Goal: Task Accomplishment & Management: Use online tool/utility

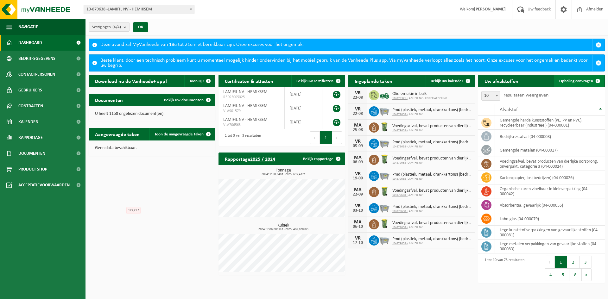
click at [591, 81] on span "Ophaling aanvragen" at bounding box center [577, 81] width 34 height 4
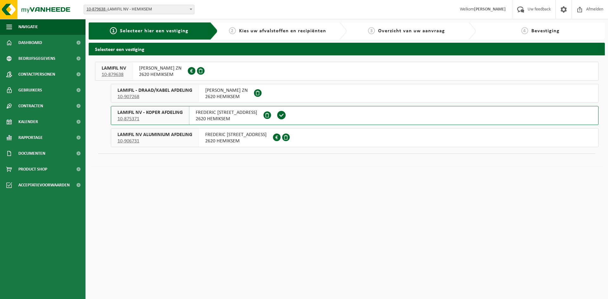
click at [146, 75] on span "2620 HEMIKSEM" at bounding box center [160, 75] width 42 height 6
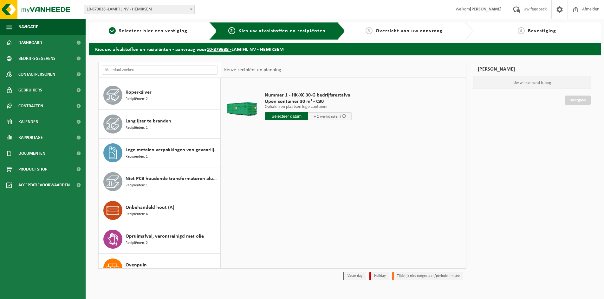
scroll to position [415, 0]
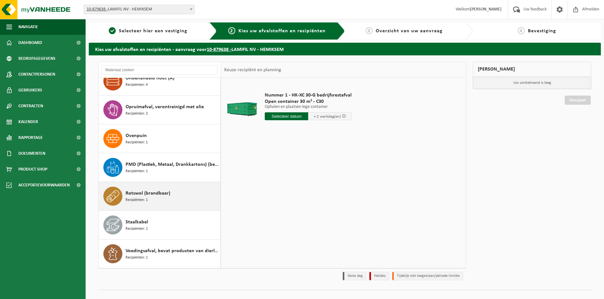
click at [165, 195] on span "Rotswol (brandbaar)" at bounding box center [148, 194] width 45 height 8
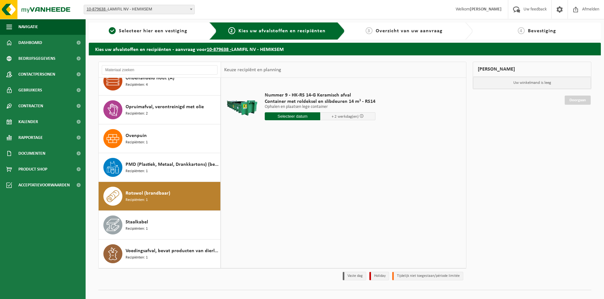
click at [278, 117] on input "text" at bounding box center [292, 117] width 55 height 8
click at [290, 181] on div "20" at bounding box center [292, 183] width 11 height 10
type input "Van 2025-08-20"
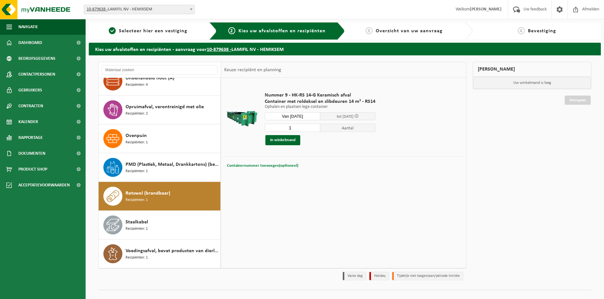
click at [260, 165] on span "Containernummer toevoegen(optioneel)" at bounding box center [262, 166] width 71 height 4
click at [283, 165] on input "text" at bounding box center [307, 166] width 116 height 9
type input "RS14 - 149"
click at [280, 142] on button "In winkelmand" at bounding box center [282, 140] width 35 height 10
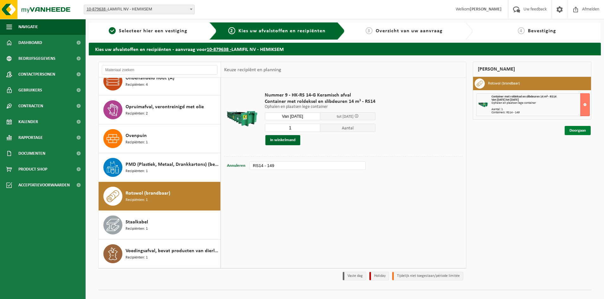
click at [583, 131] on link "Doorgaan" at bounding box center [577, 130] width 26 height 9
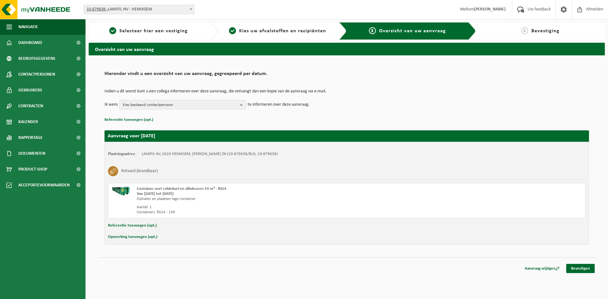
click at [162, 108] on span "Kies bestaand contactpersoon" at bounding box center [180, 105] width 115 height 10
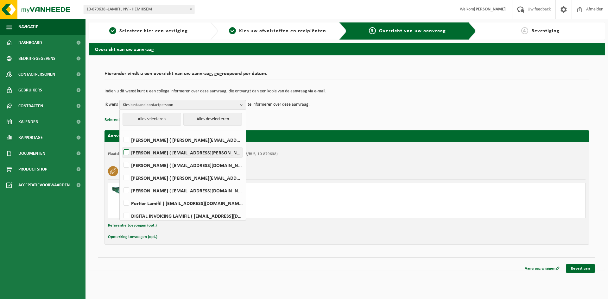
scroll to position [32, 0]
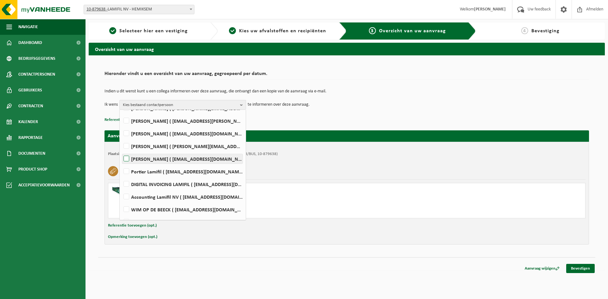
click at [128, 159] on label "Marc De Wijn ( marc.de.wijn@lamifil.be )" at bounding box center [182, 159] width 120 height 10
click at [121, 151] on input "Marc De Wijn ( marc.de.wijn@lamifil.be )" at bounding box center [121, 151] width 0 height 0
checkbox input "true"
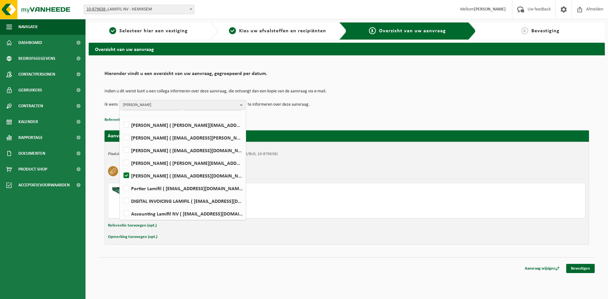
scroll to position [0, 0]
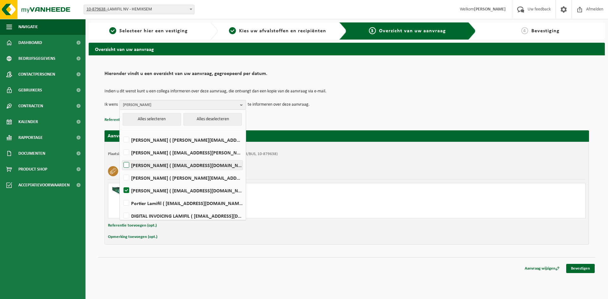
click at [128, 164] on label "Dirk Boels ( dirk.boels@lamifil.be )" at bounding box center [182, 166] width 120 height 10
click at [121, 158] on input "Dirk Boels ( dirk.boels@lamifil.be )" at bounding box center [121, 157] width 0 height 0
checkbox input "true"
click at [233, 104] on span "Dirk Boels, Marc De Wijn" at bounding box center [180, 105] width 115 height 10
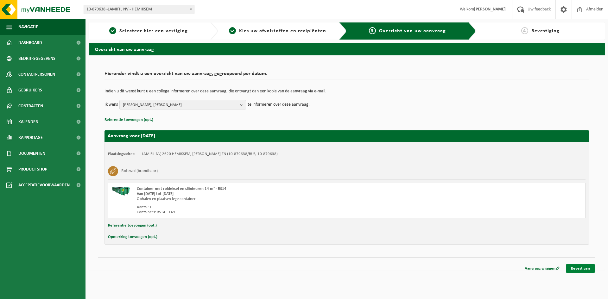
click at [574, 267] on link "Bevestigen" at bounding box center [581, 268] width 29 height 9
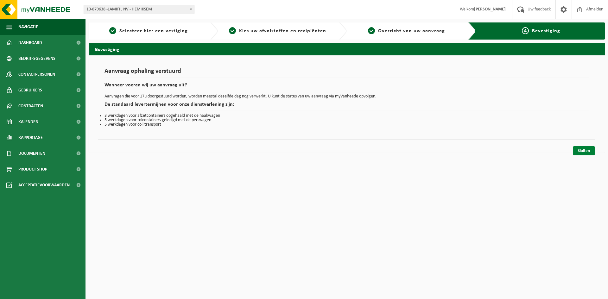
click at [582, 154] on link "Sluiten" at bounding box center [585, 150] width 22 height 9
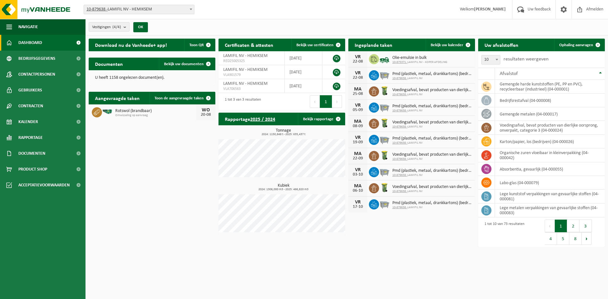
click at [111, 160] on div "Download nu de Vanheede+ app! Toon QR Certificaten & attesten Bekijk uw certifi…" at bounding box center [347, 143] width 520 height 216
click at [158, 154] on div "Download nu de Vanheede+ app! Toon QR Certificaten & attesten Bekijk uw certifi…" at bounding box center [347, 143] width 520 height 216
